Goal: Information Seeking & Learning: Learn about a topic

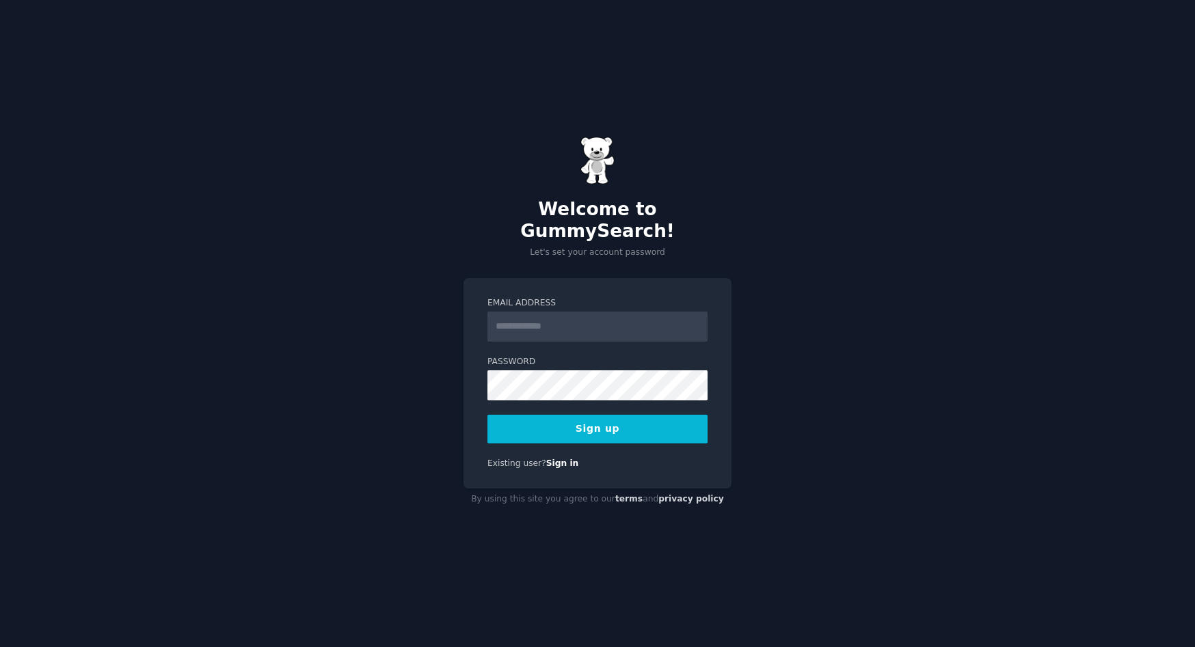
type input "*"
type input "**********"
click at [539, 415] on button "Sign up" at bounding box center [597, 429] width 220 height 29
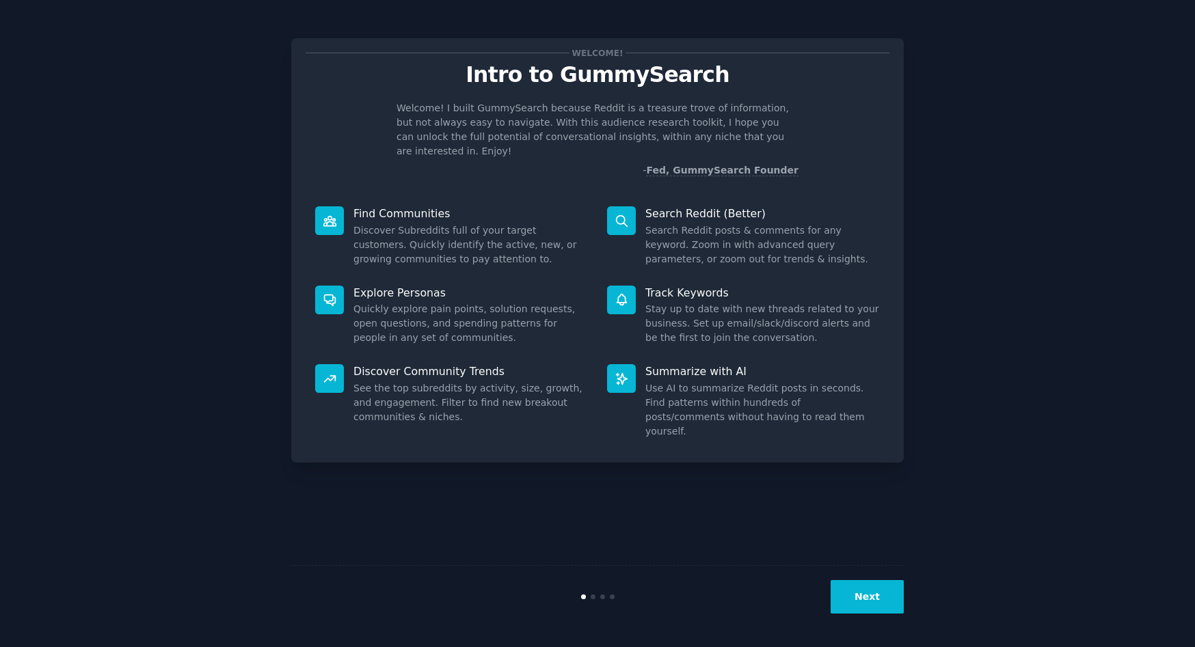
click at [334, 214] on icon at bounding box center [330, 221] width 14 height 14
click at [617, 215] on icon at bounding box center [621, 220] width 11 height 11
click at [675, 234] on dd "Search Reddit posts & comments for any keyword. Zoom in with advanced query par…" at bounding box center [762, 245] width 234 height 43
click at [859, 597] on button "Next" at bounding box center [867, 596] width 73 height 33
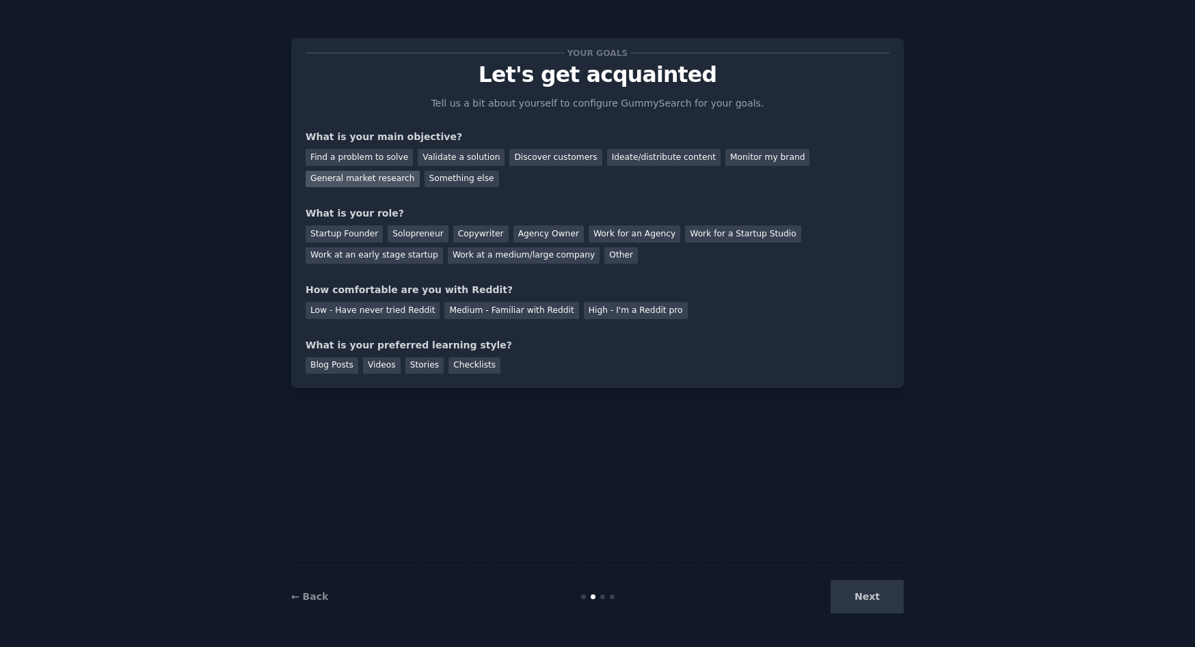
click at [356, 179] on div "General market research" at bounding box center [363, 179] width 114 height 17
click at [356, 159] on div "Find a problem to solve" at bounding box center [359, 157] width 107 height 17
click at [358, 182] on div "General market research" at bounding box center [363, 179] width 114 height 17
click at [347, 256] on div "Work at an early stage startup" at bounding box center [374, 255] width 137 height 17
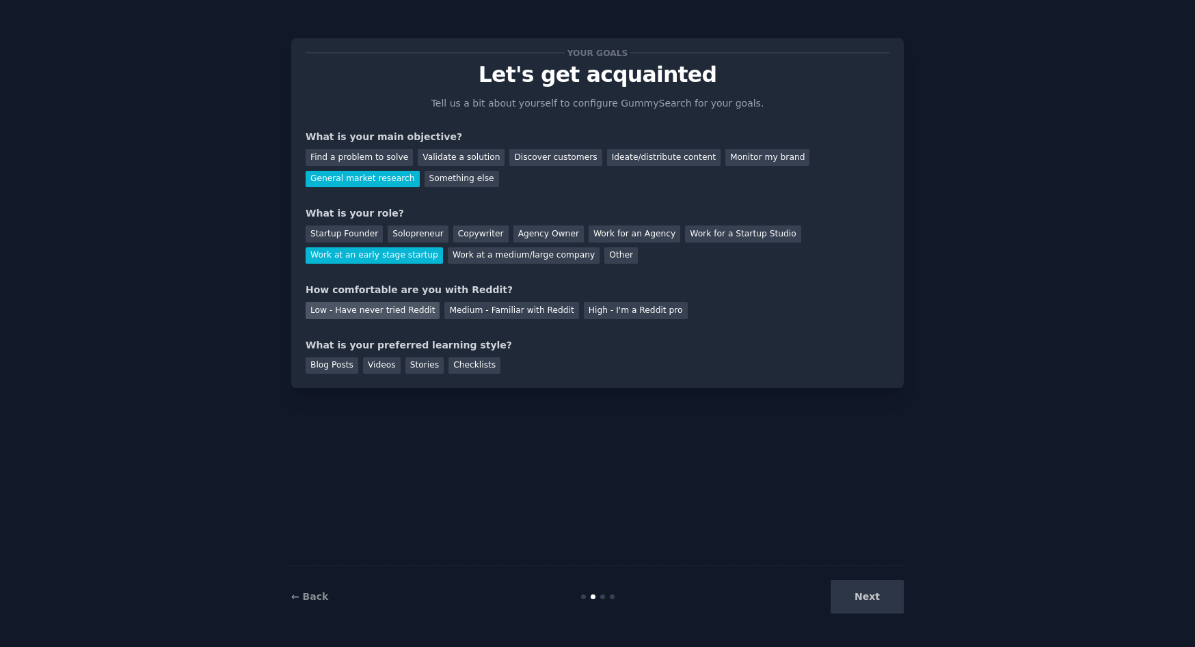
click at [378, 310] on div "Low - Have never tried Reddit" at bounding box center [373, 310] width 134 height 17
click at [373, 366] on div "Videos" at bounding box center [382, 366] width 38 height 17
click at [872, 593] on button "Next" at bounding box center [867, 596] width 73 height 33
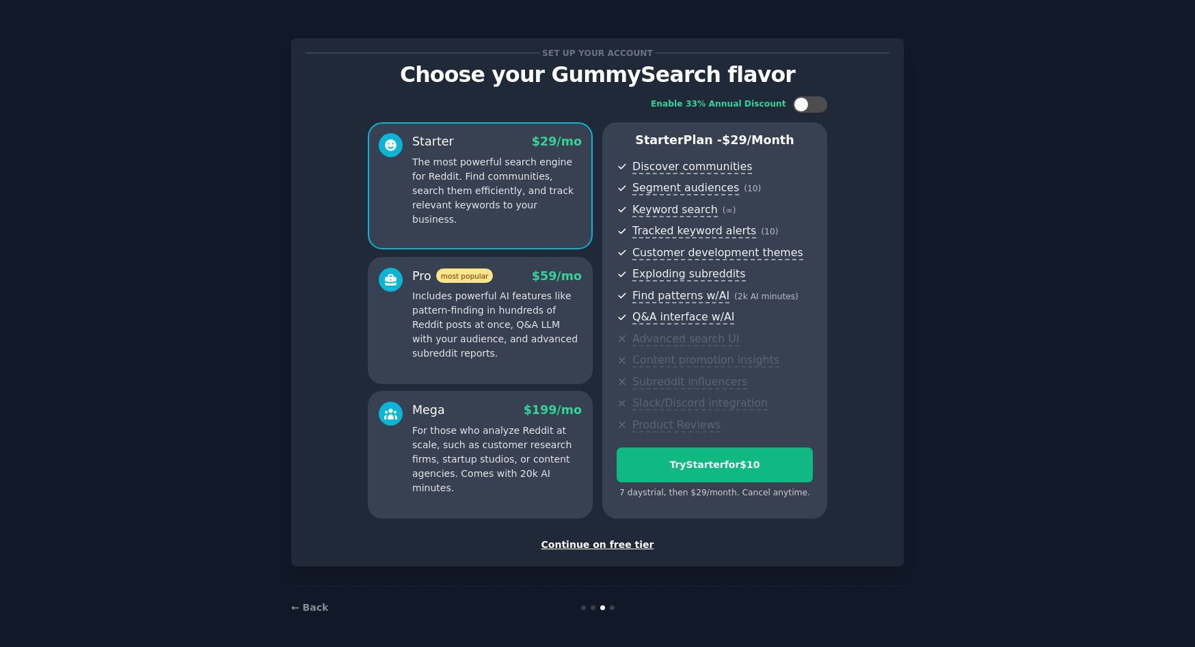
click at [593, 543] on div "Continue on free tier" at bounding box center [598, 545] width 584 height 14
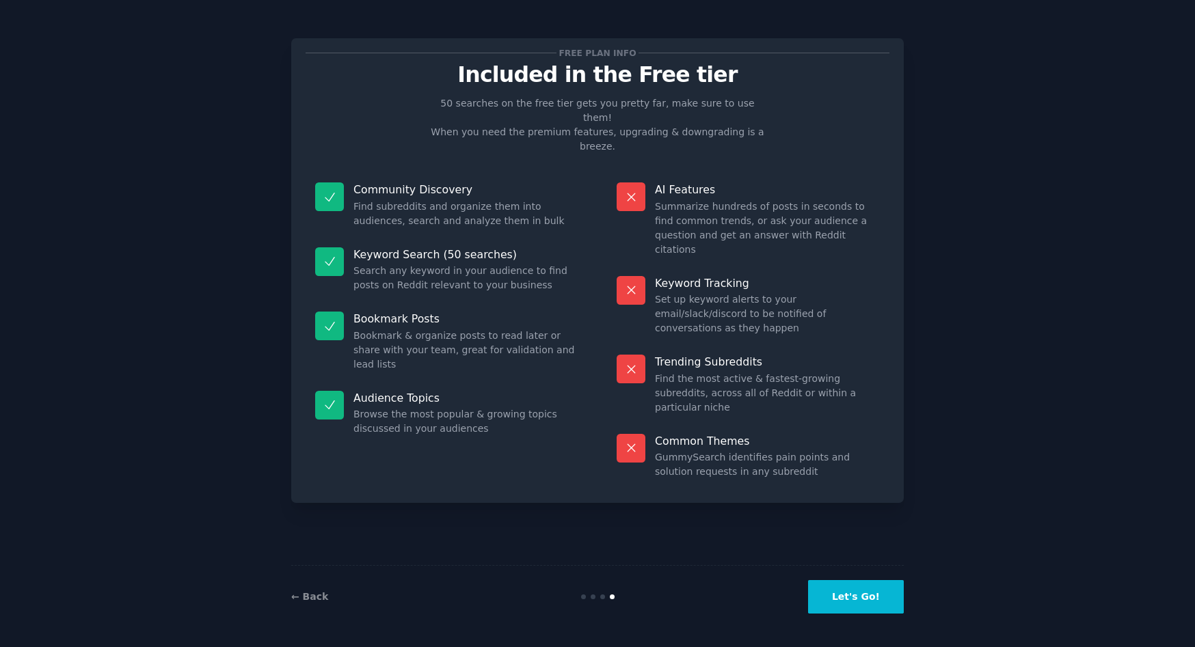
click at [373, 200] on dd "Find subreddits and organize them into audiences, search and analyze them in bu…" at bounding box center [465, 214] width 225 height 29
click at [853, 593] on button "Let's Go!" at bounding box center [856, 596] width 96 height 33
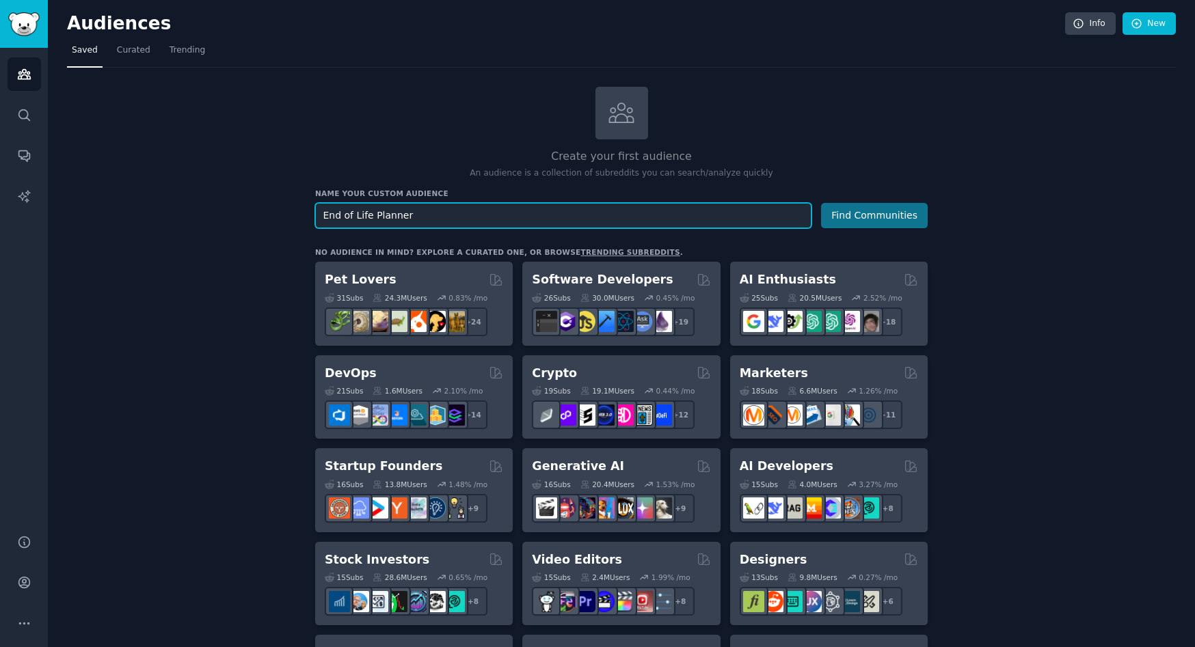
type input "End of Life Planner"
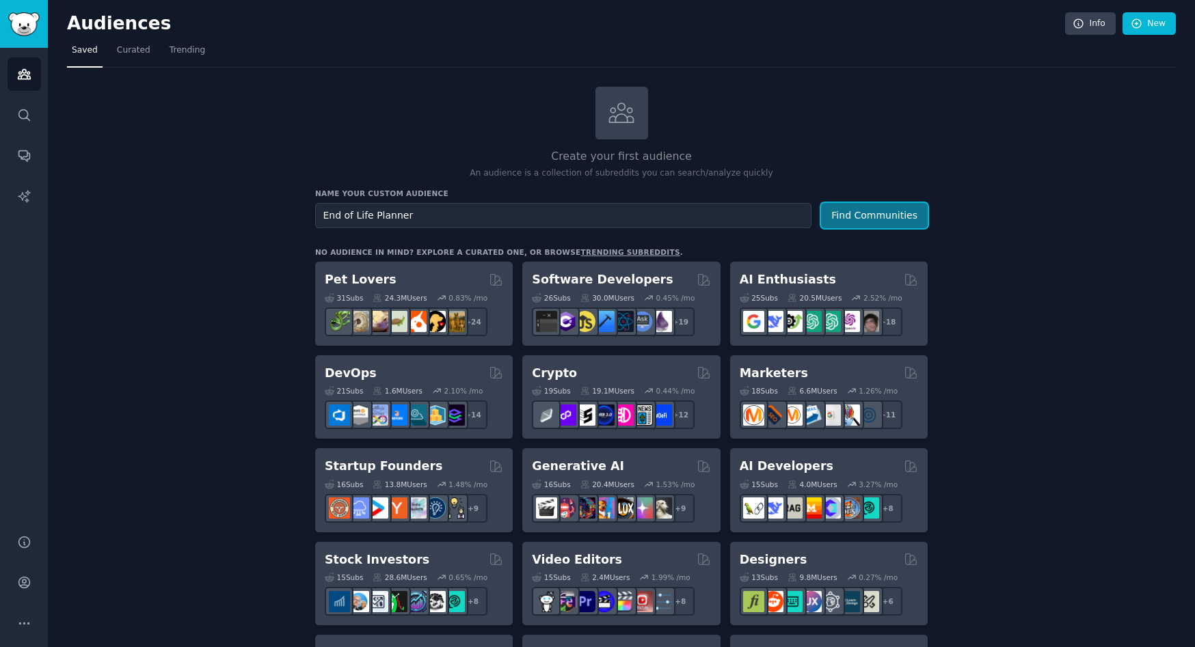
click at [880, 209] on button "Find Communities" at bounding box center [874, 215] width 107 height 25
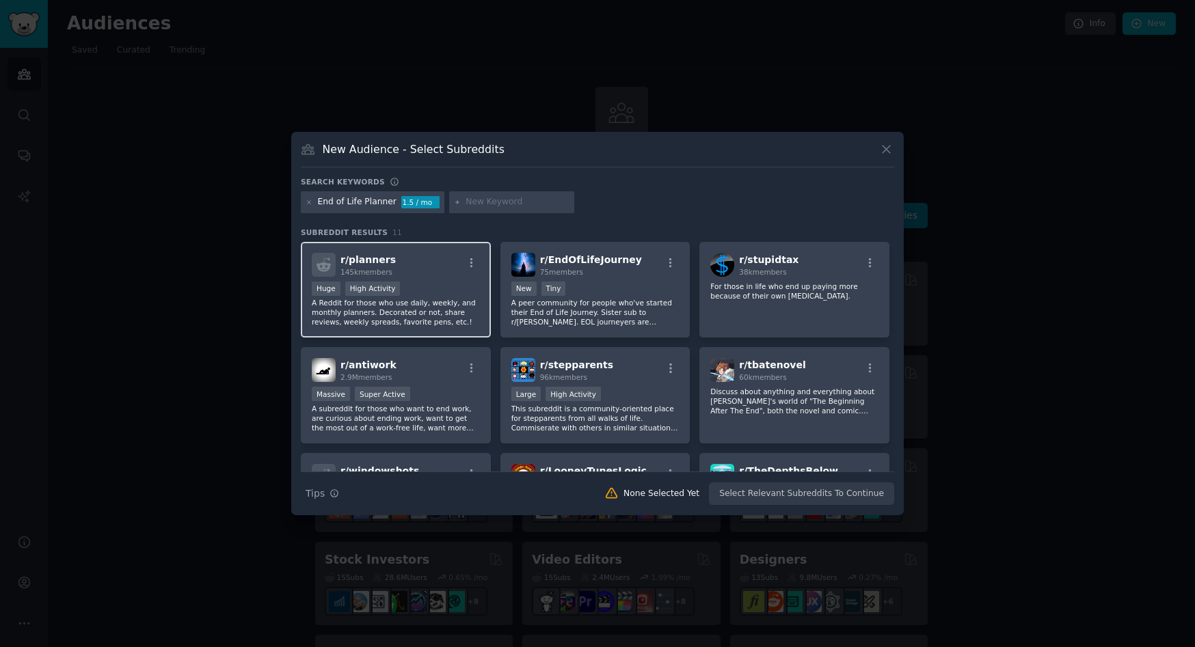
click at [432, 278] on div "r/ planners 145k members Huge High Activity A Reddit for those who use daily, w…" at bounding box center [396, 290] width 190 height 96
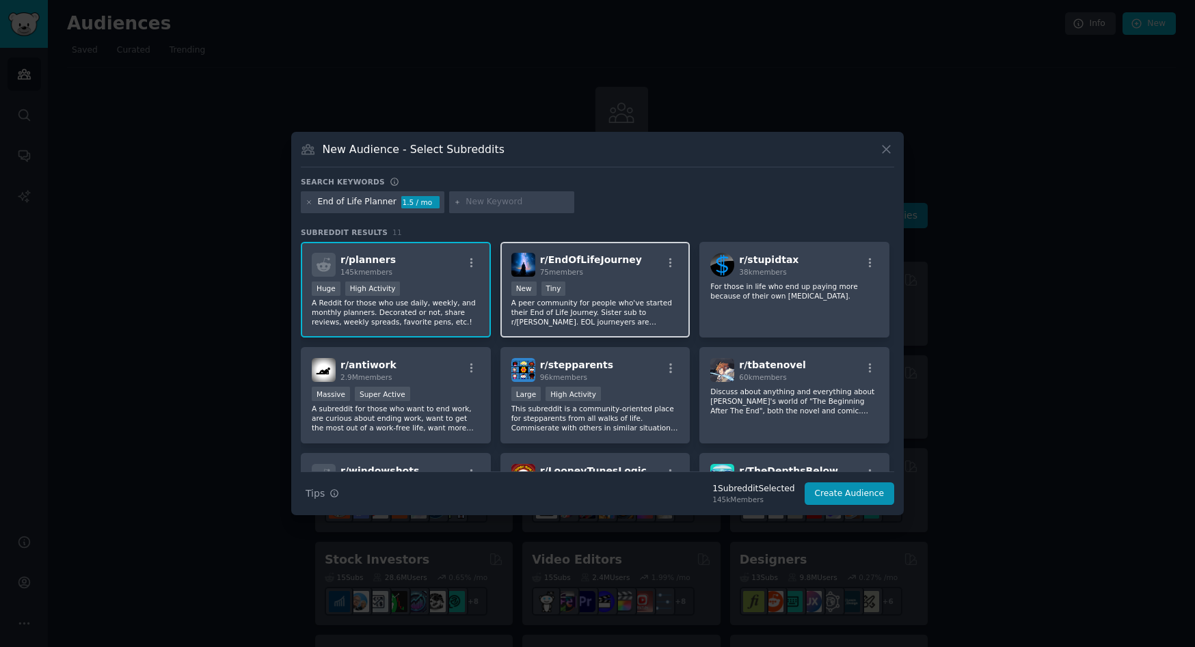
click at [616, 282] on div "< 100 members New Tiny" at bounding box center [595, 290] width 168 height 17
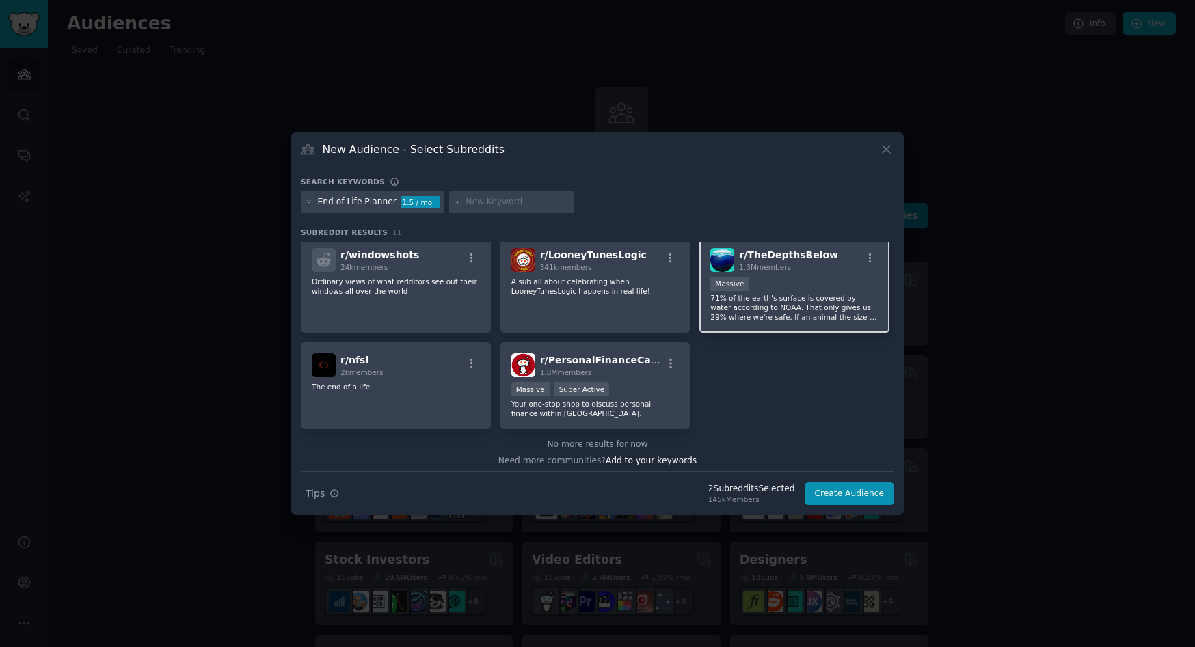
scroll to position [222, 0]
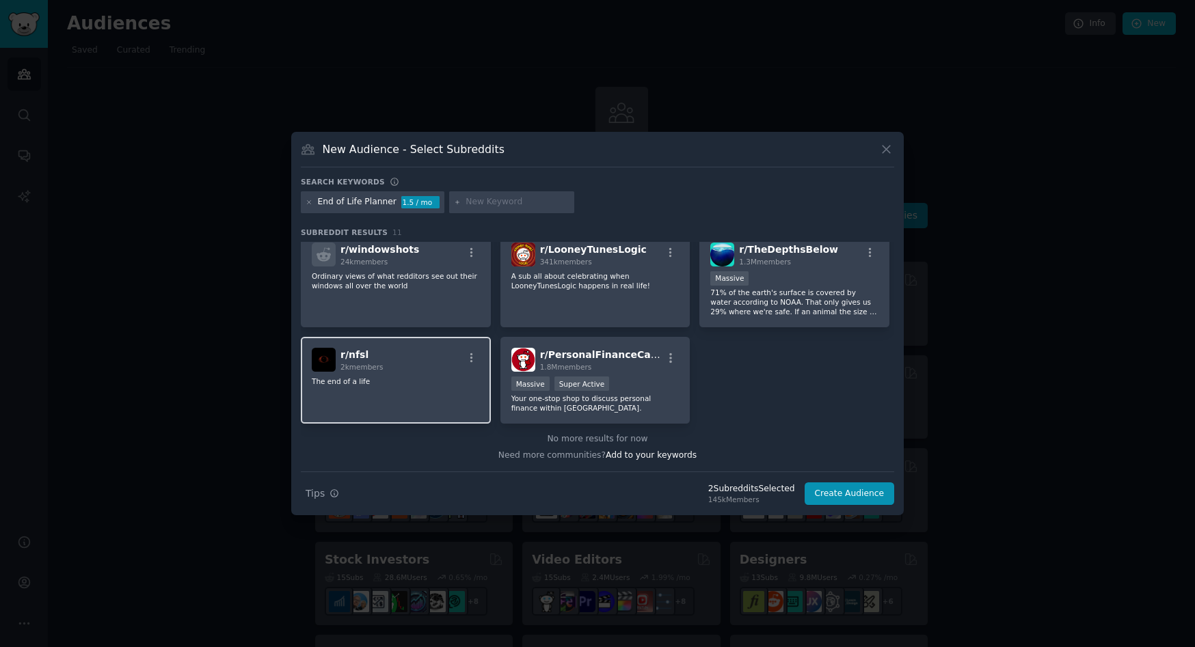
click at [378, 415] on div "r/ nfsl 2k members The end of a life" at bounding box center [396, 380] width 190 height 87
click at [848, 494] on button "Create Audience" at bounding box center [850, 494] width 90 height 23
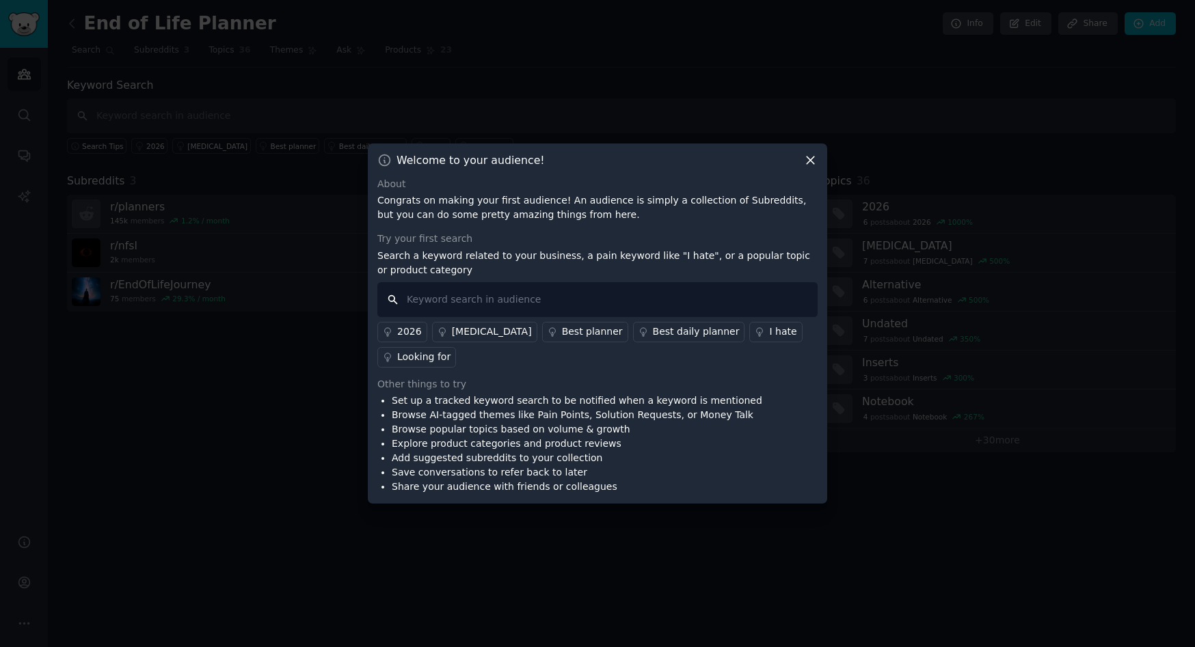
click at [456, 306] on input "text" at bounding box center [597, 299] width 440 height 35
type input "I"
click at [808, 164] on icon at bounding box center [811, 161] width 8 height 8
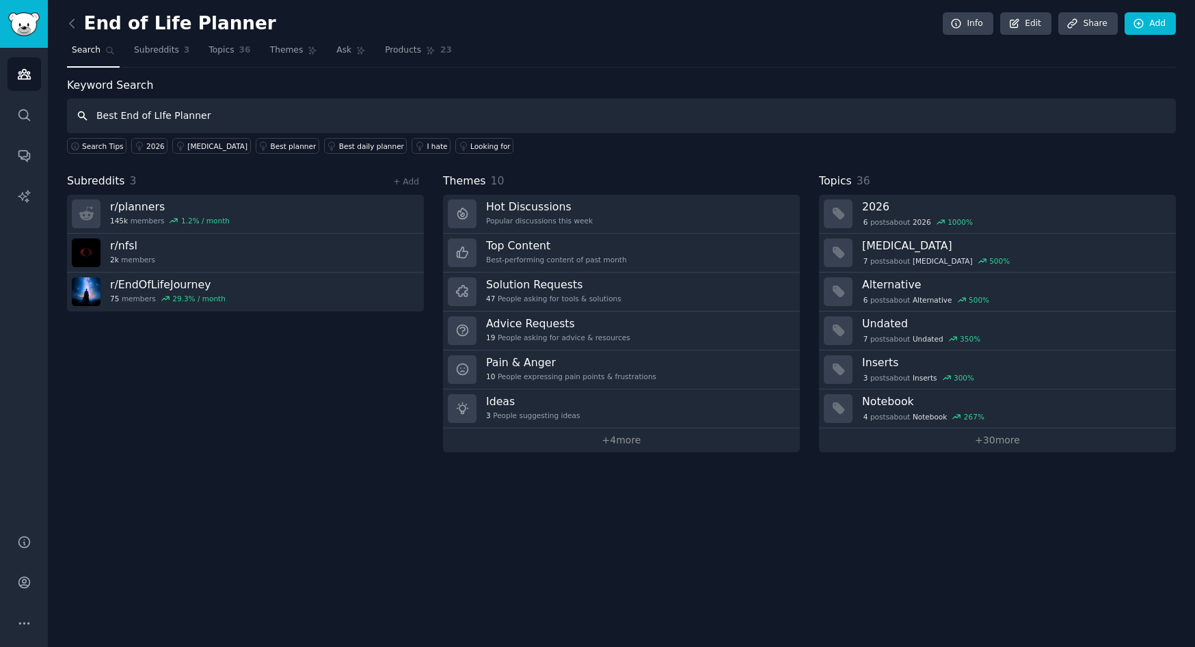
click at [160, 114] on input "Best End of LIfe Planner" at bounding box center [621, 115] width 1109 height 35
click at [220, 120] on input "Best End of Life Planner" at bounding box center [621, 115] width 1109 height 35
type input "Best End of Life Planner"
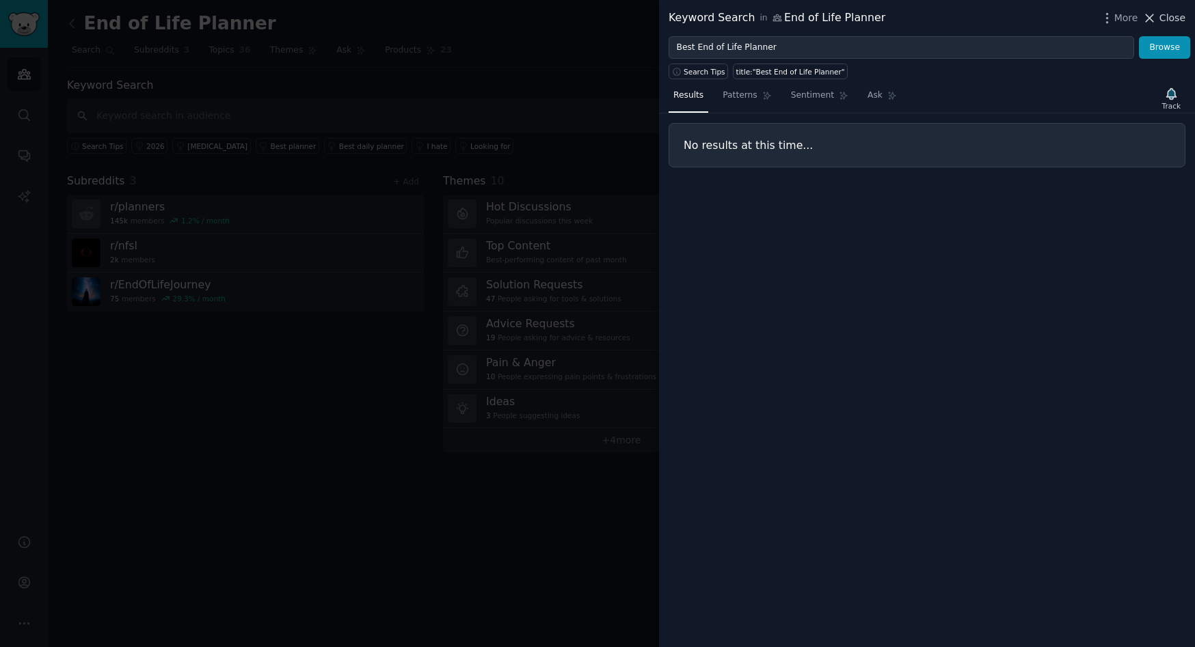
click at [1157, 14] on icon at bounding box center [1149, 18] width 14 height 14
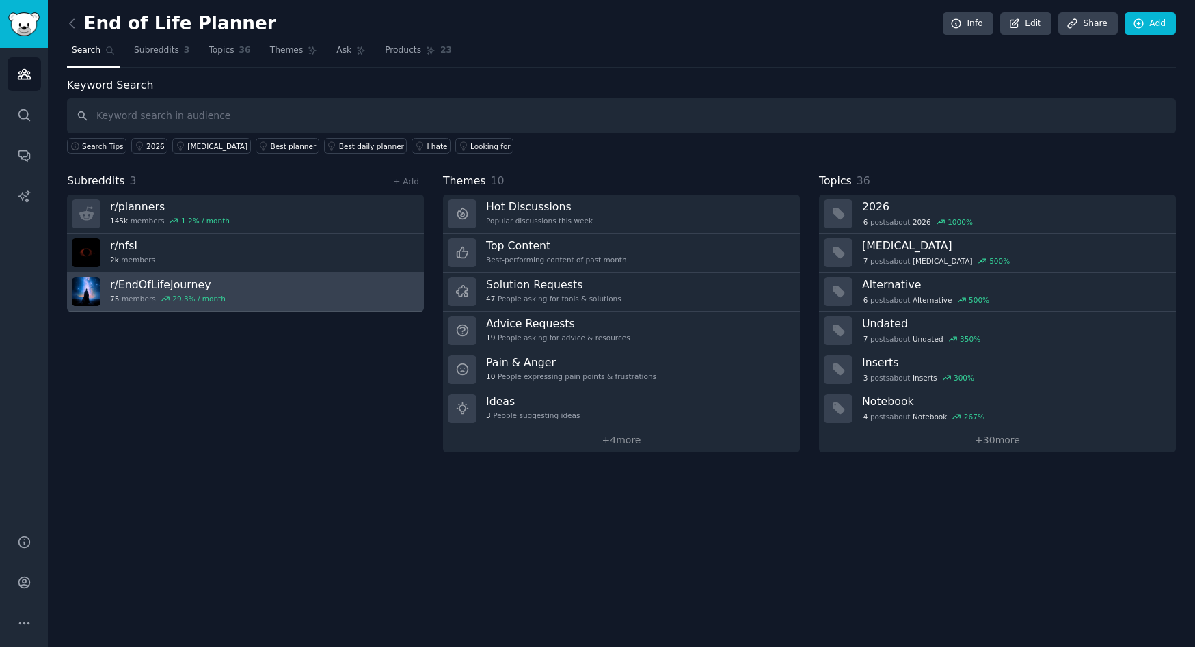
click at [289, 292] on link "r/ EndOfLifeJourney 75 members 29.3 % / month" at bounding box center [245, 292] width 357 height 39
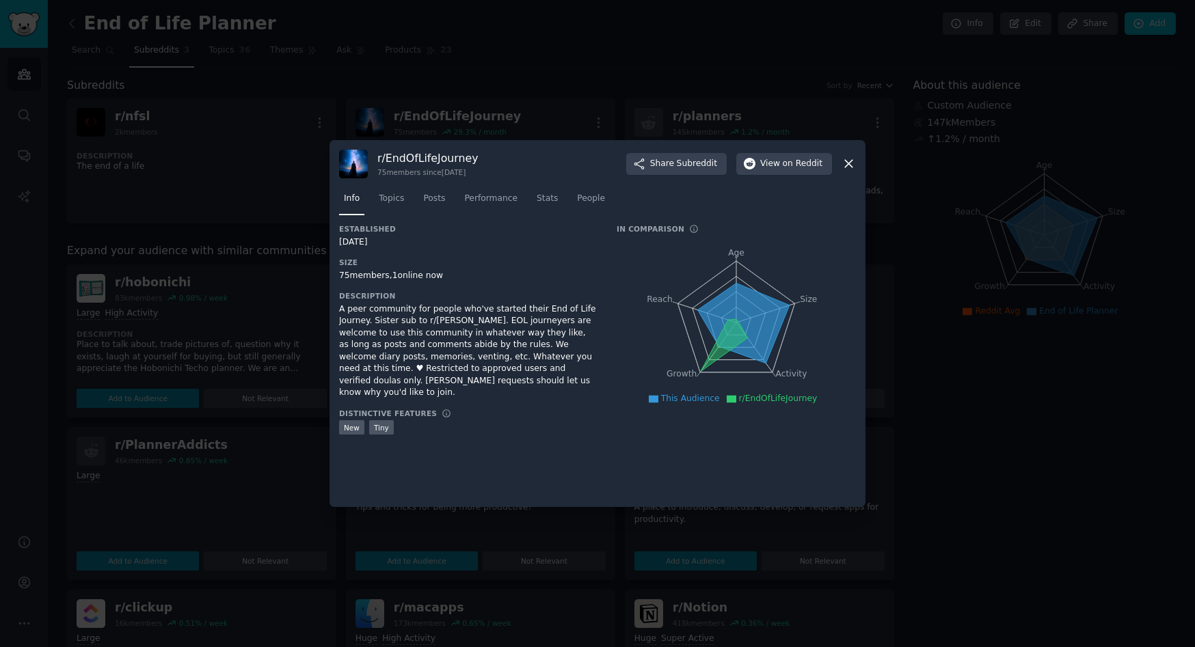
click at [850, 161] on icon at bounding box center [849, 165] width 8 height 8
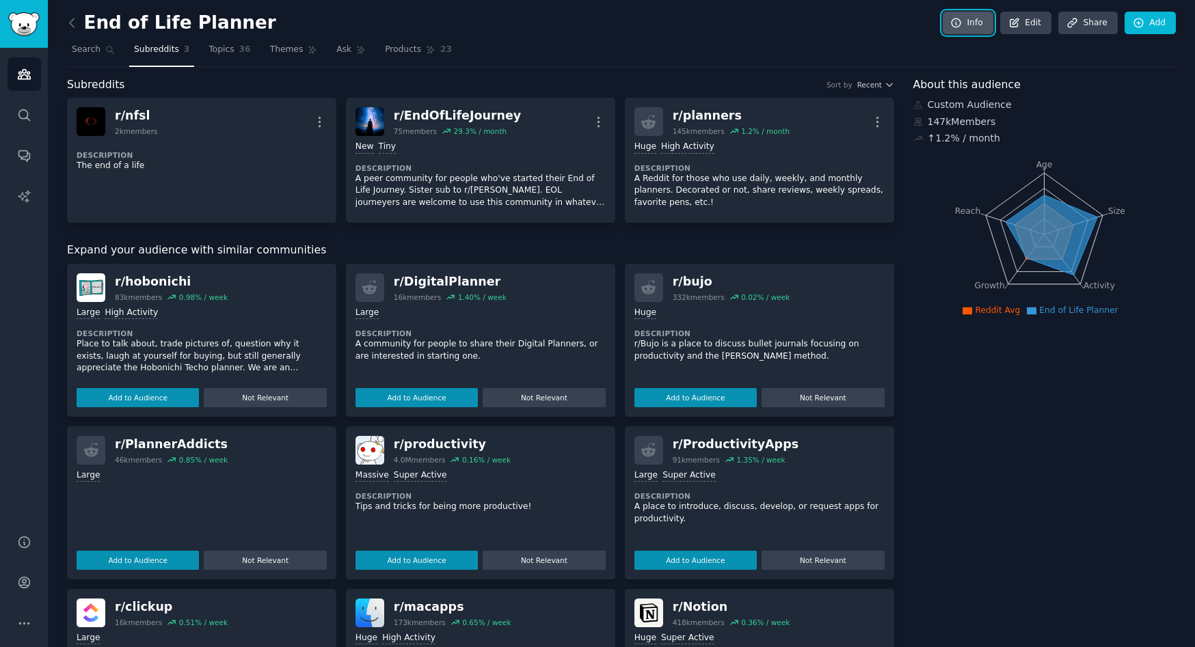
scroll to position [3, 0]
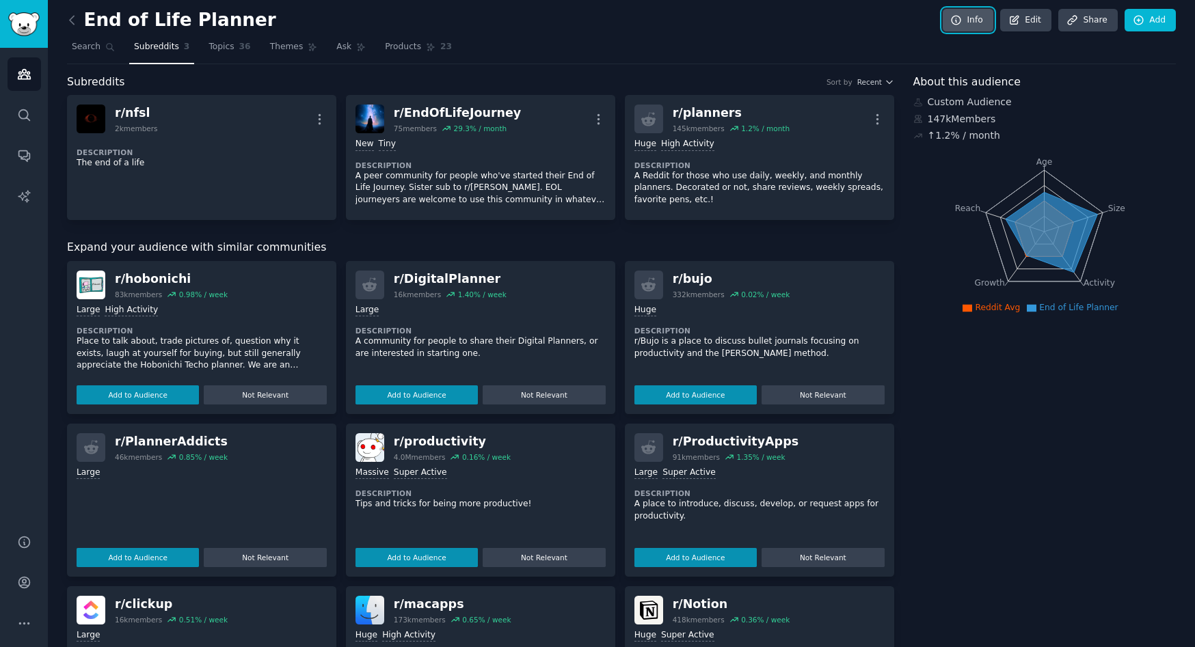
click at [968, 24] on link "Info" at bounding box center [968, 20] width 51 height 23
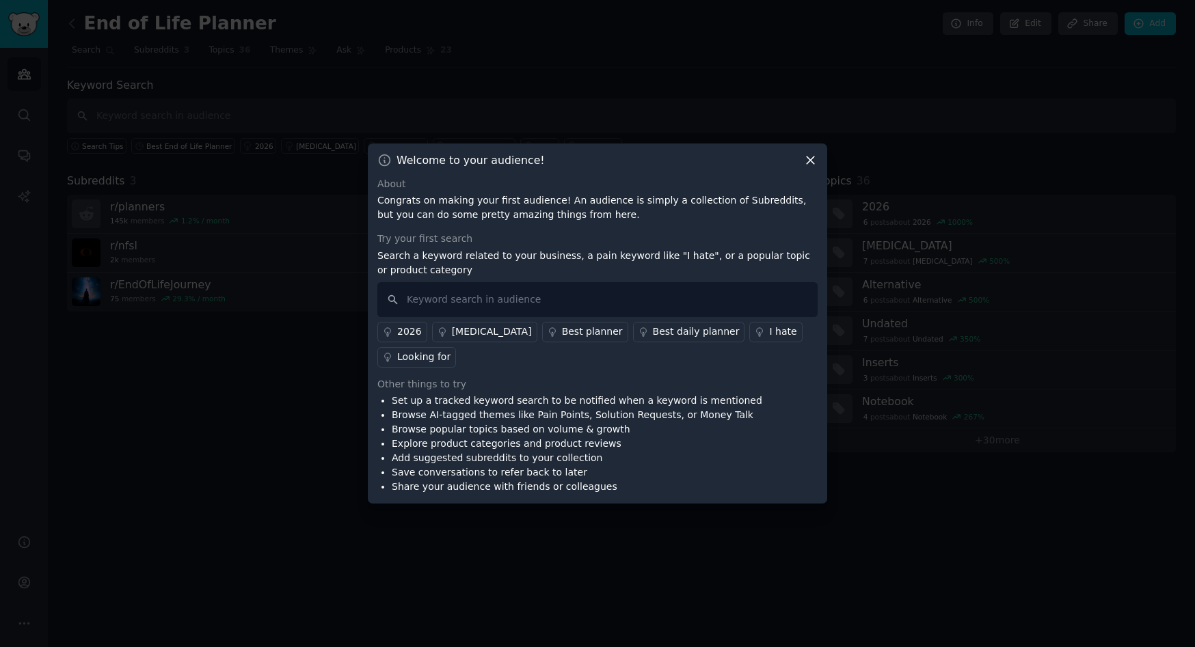
click at [807, 167] on icon at bounding box center [810, 160] width 14 height 14
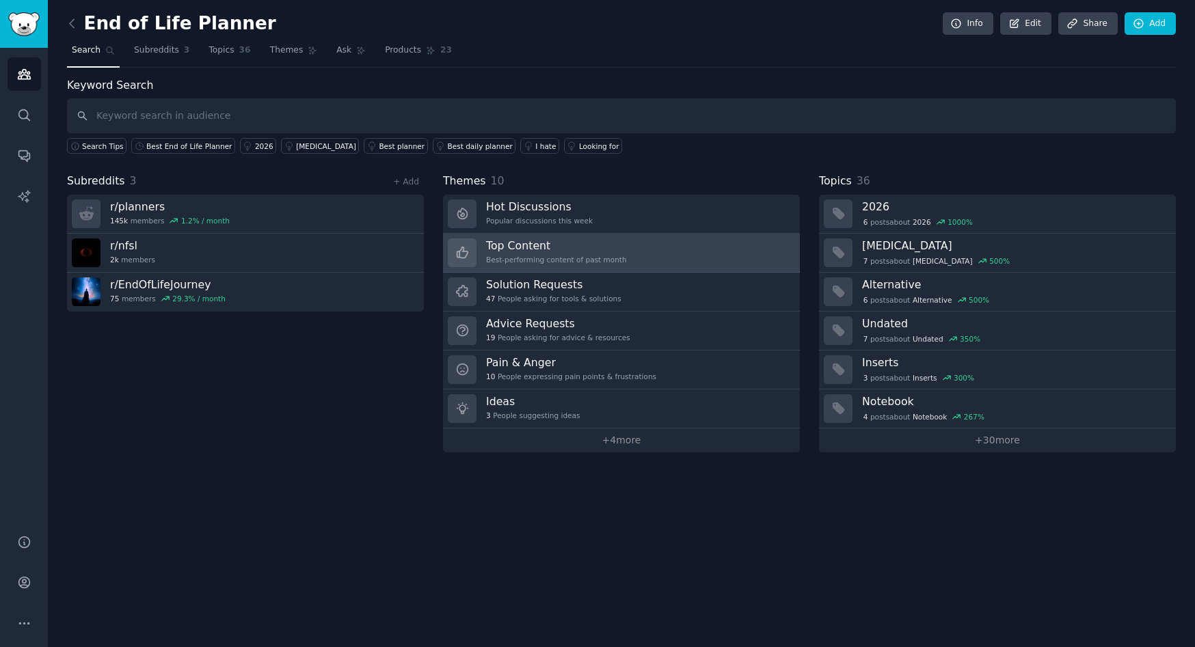
click at [643, 263] on link "Top Content Best-performing content of past month" at bounding box center [621, 253] width 357 height 39
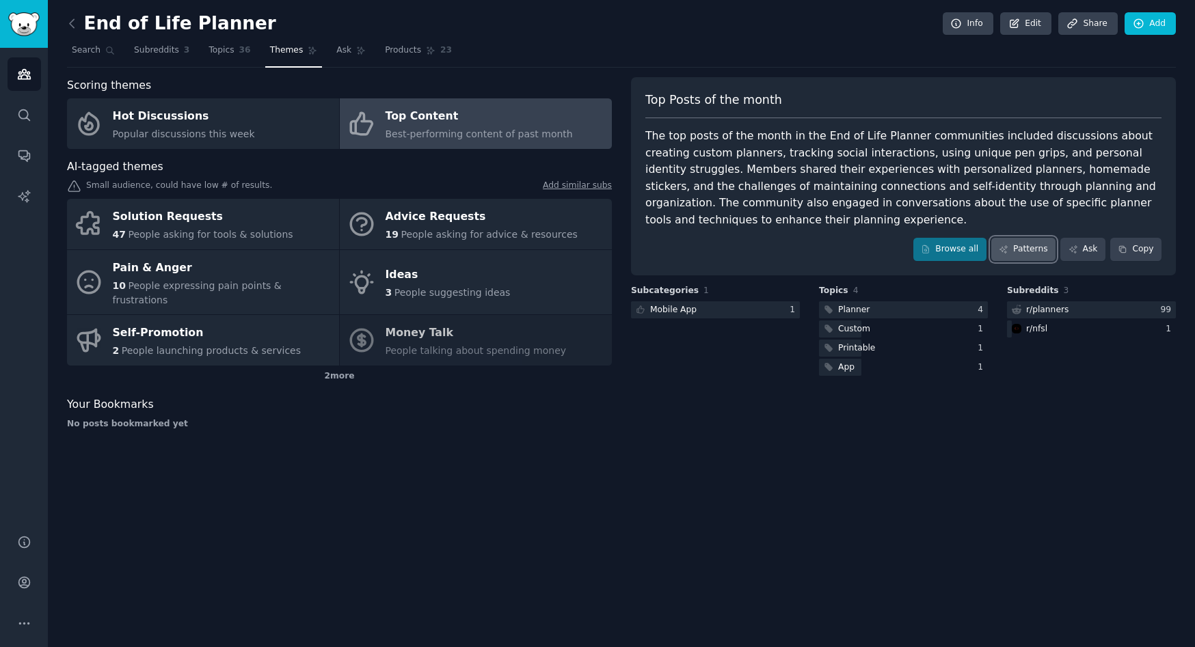
click at [1032, 247] on link "Patterns" at bounding box center [1023, 249] width 64 height 23
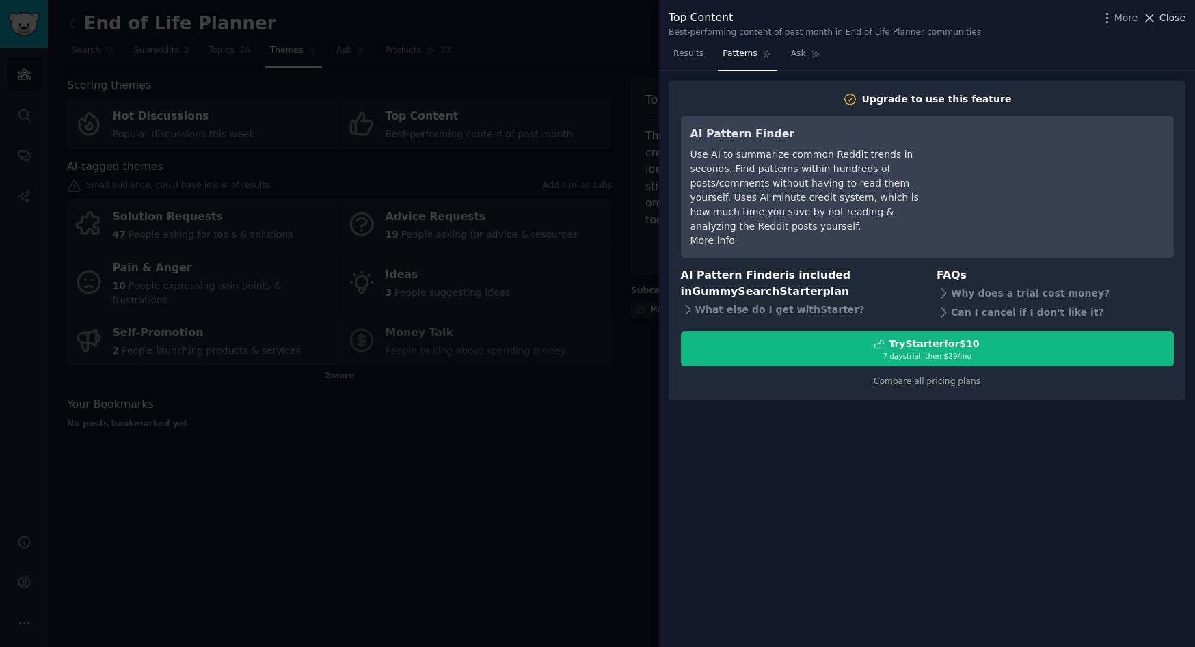
click at [1151, 18] on icon at bounding box center [1150, 18] width 8 height 8
